Goal: Task Accomplishment & Management: Manage account settings

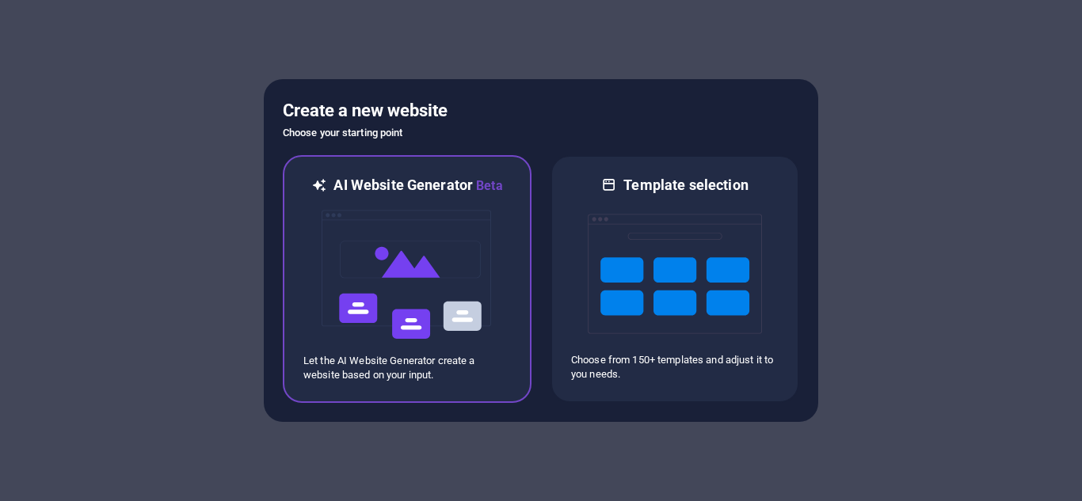
click at [500, 373] on p "Let the AI Website Generator create a website based on your input." at bounding box center [407, 368] width 208 height 29
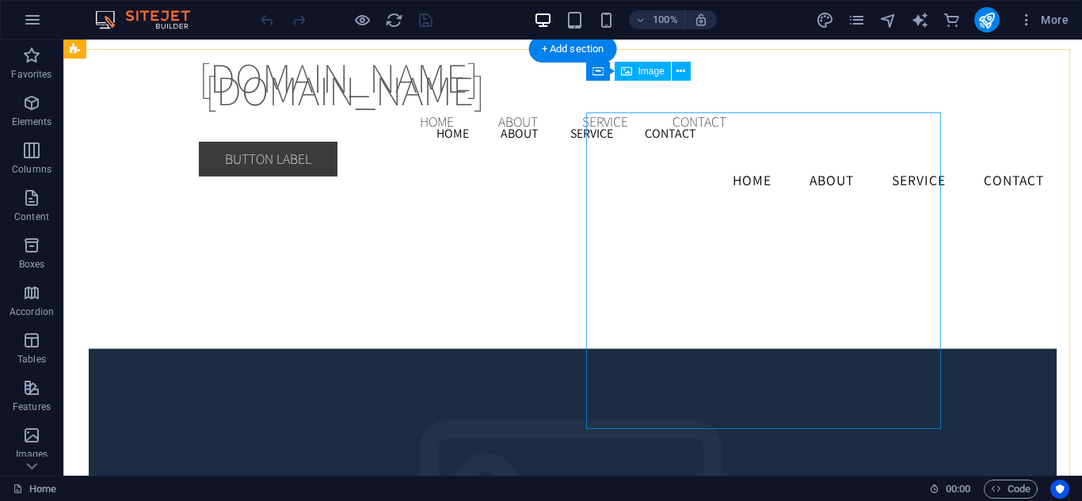
scroll to position [2630, 0]
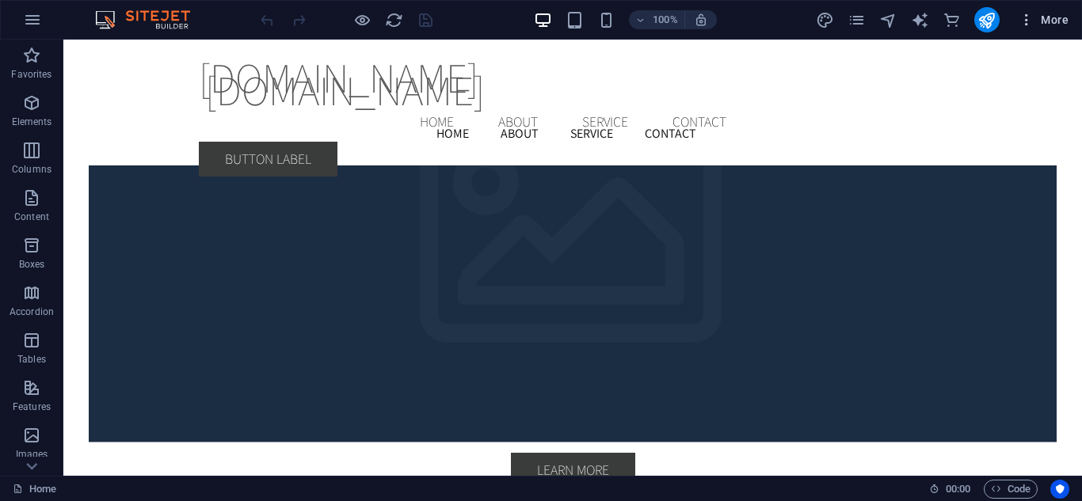
click at [1020, 25] on icon "button" at bounding box center [1027, 20] width 16 height 16
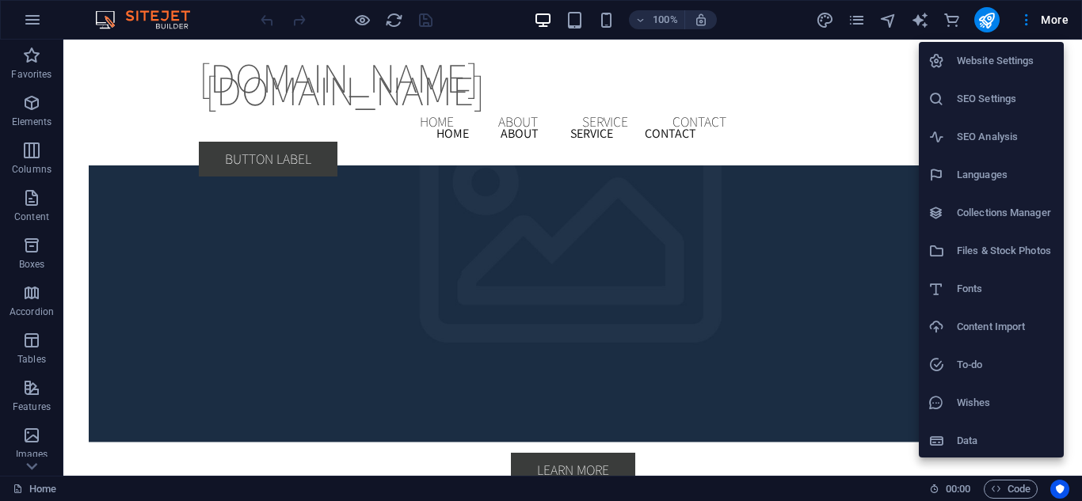
click at [944, 180] on icon at bounding box center [936, 175] width 16 height 16
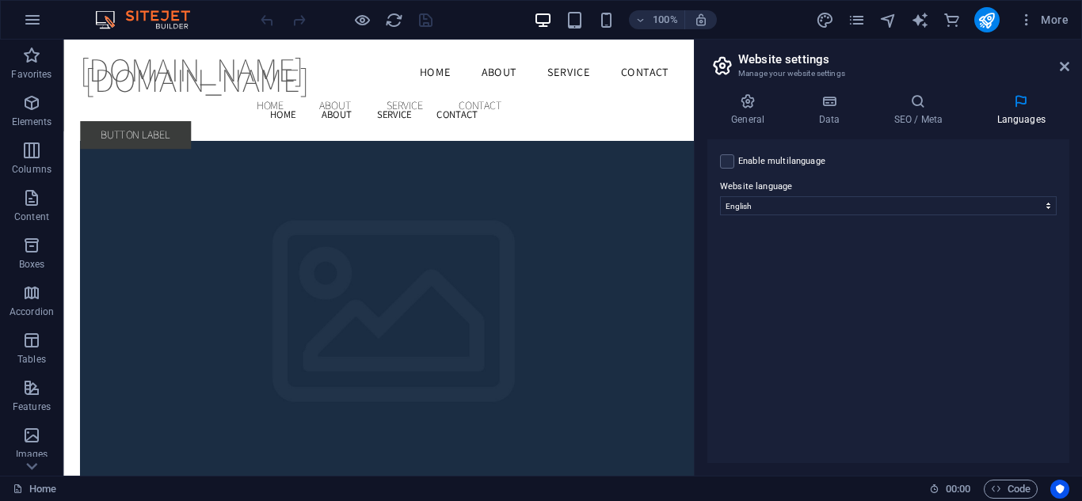
scroll to position [2957, 0]
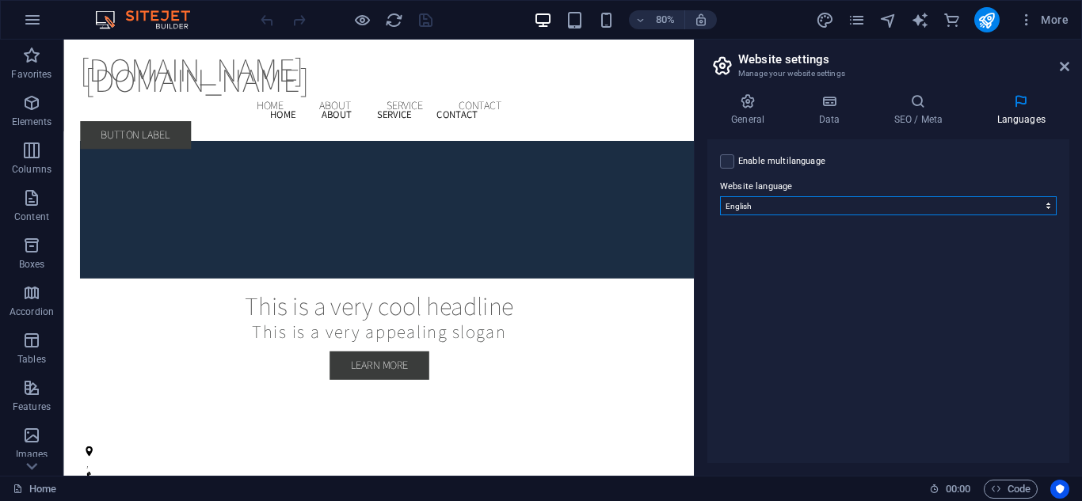
click at [799, 207] on select "Abkhazian Afar Afrikaans Akan Albanian Amharic Arabic Aragonese Armenian Assame…" at bounding box center [888, 205] width 337 height 19
select select "128"
click at [720, 196] on select "Abkhazian Afar Afrikaans Akan Albanian Amharic Arabic Aragonese Armenian Assame…" at bounding box center [888, 205] width 337 height 19
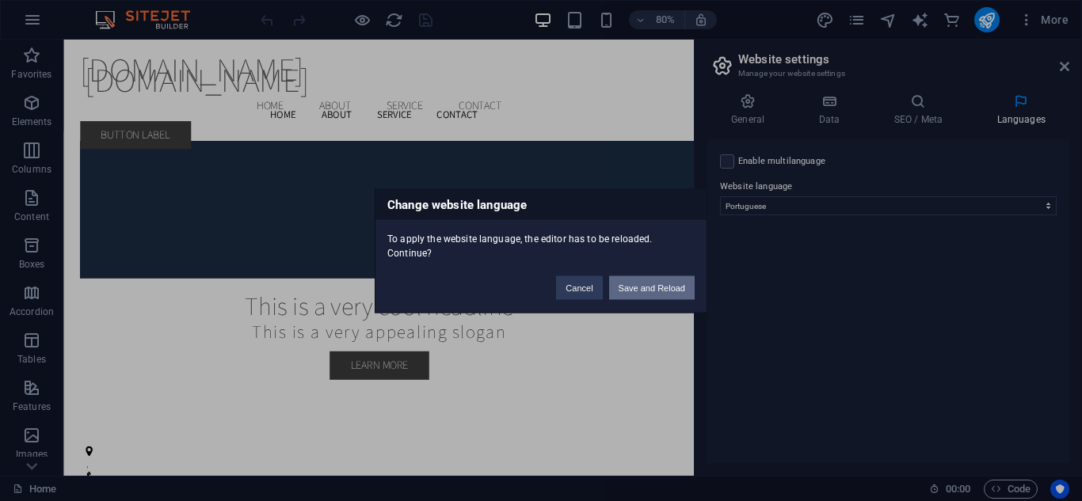
click at [652, 292] on button "Save and Reload" at bounding box center [652, 288] width 86 height 24
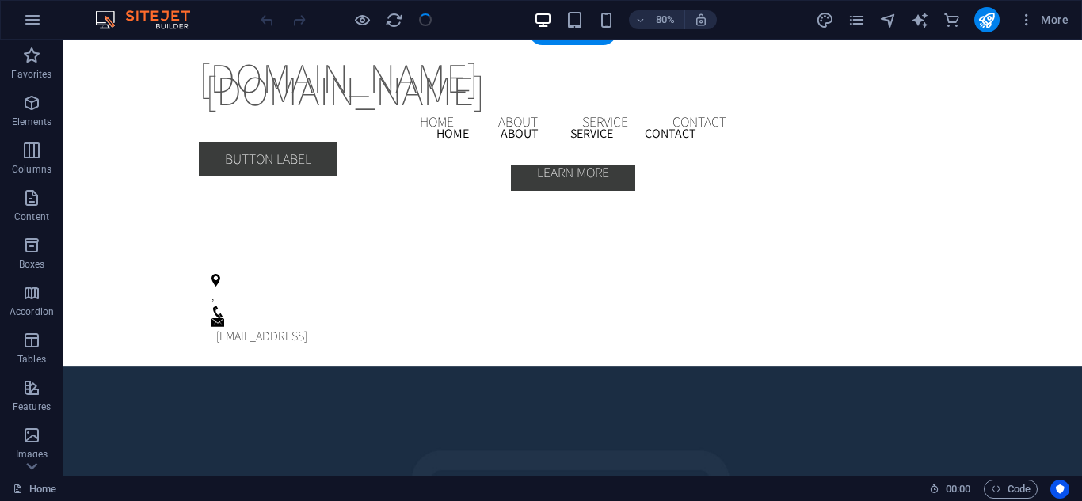
checkbox input "false"
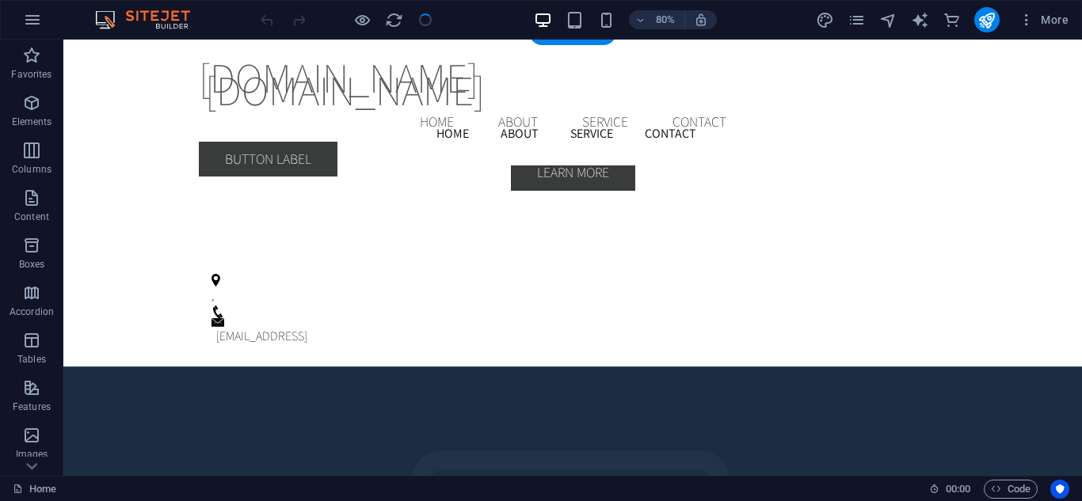
checkbox input "false"
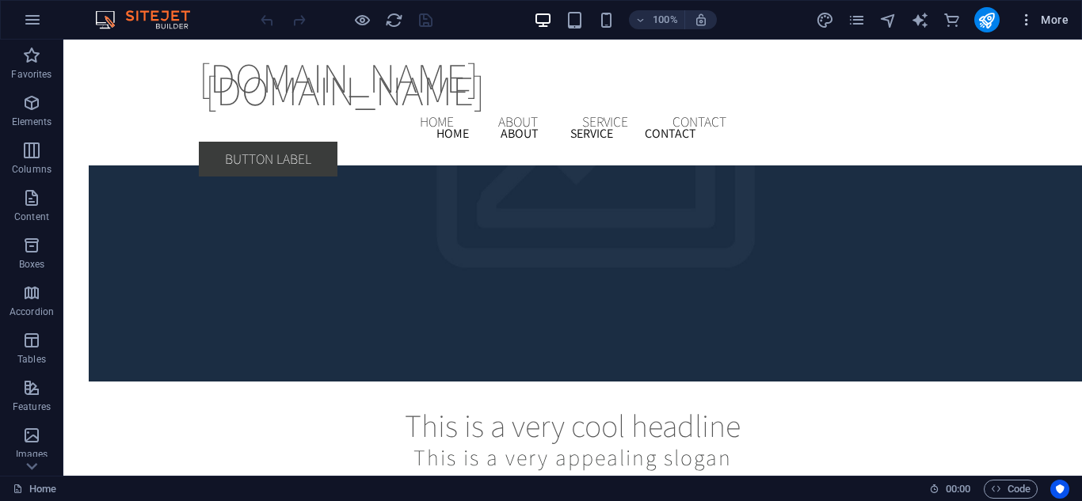
click at [1028, 22] on icon "button" at bounding box center [1027, 20] width 16 height 16
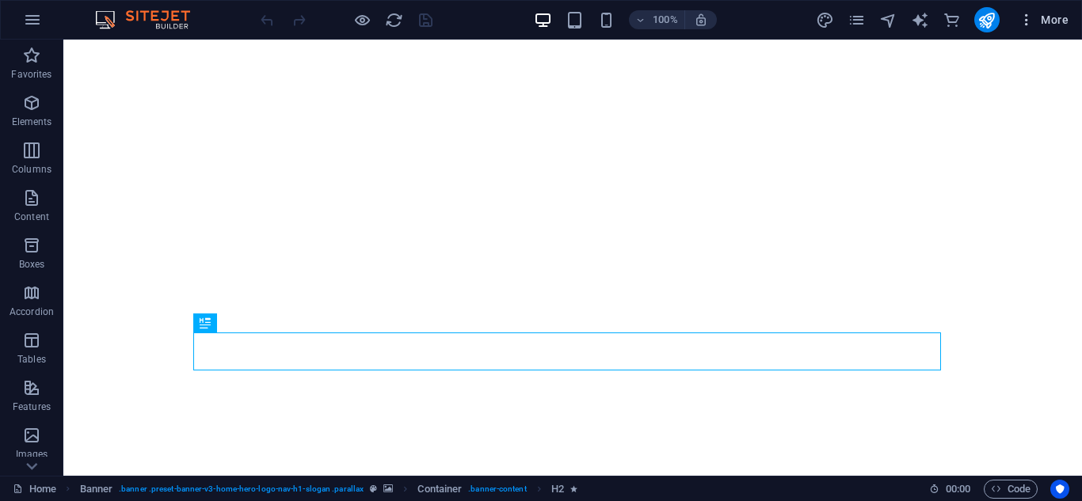
click at [1025, 22] on icon "button" at bounding box center [1027, 20] width 16 height 16
